Goal: Transaction & Acquisition: Download file/media

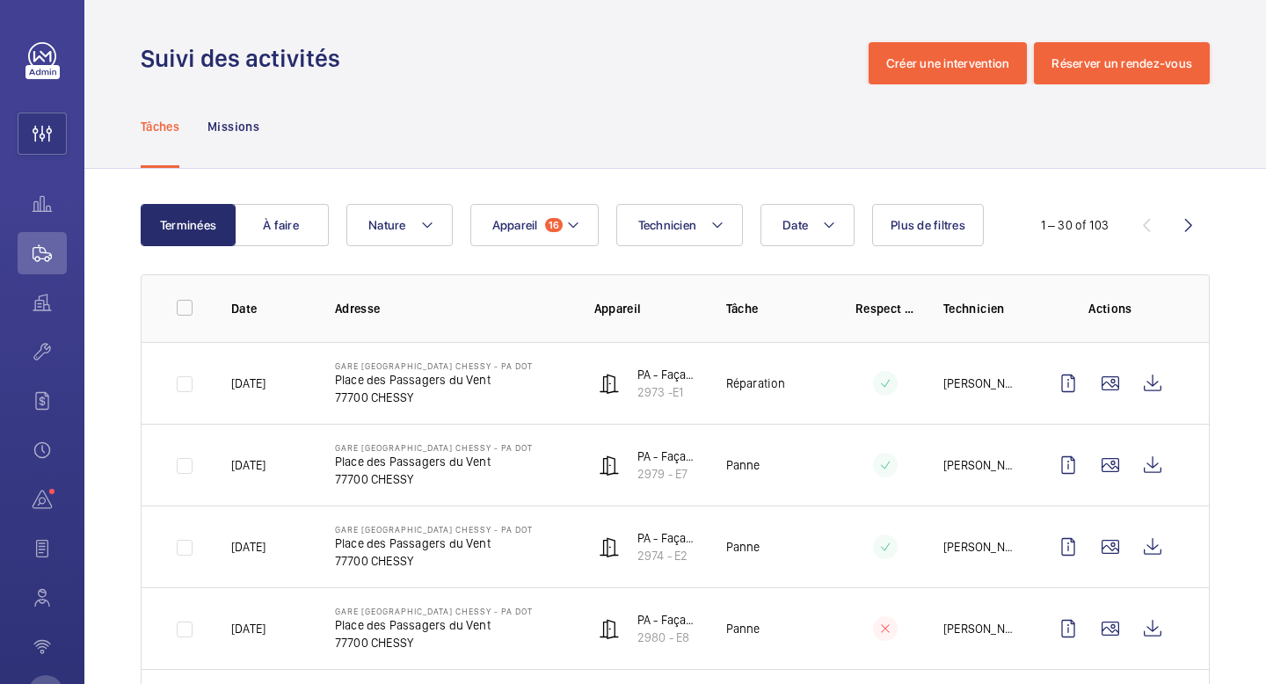
scroll to position [966, 0]
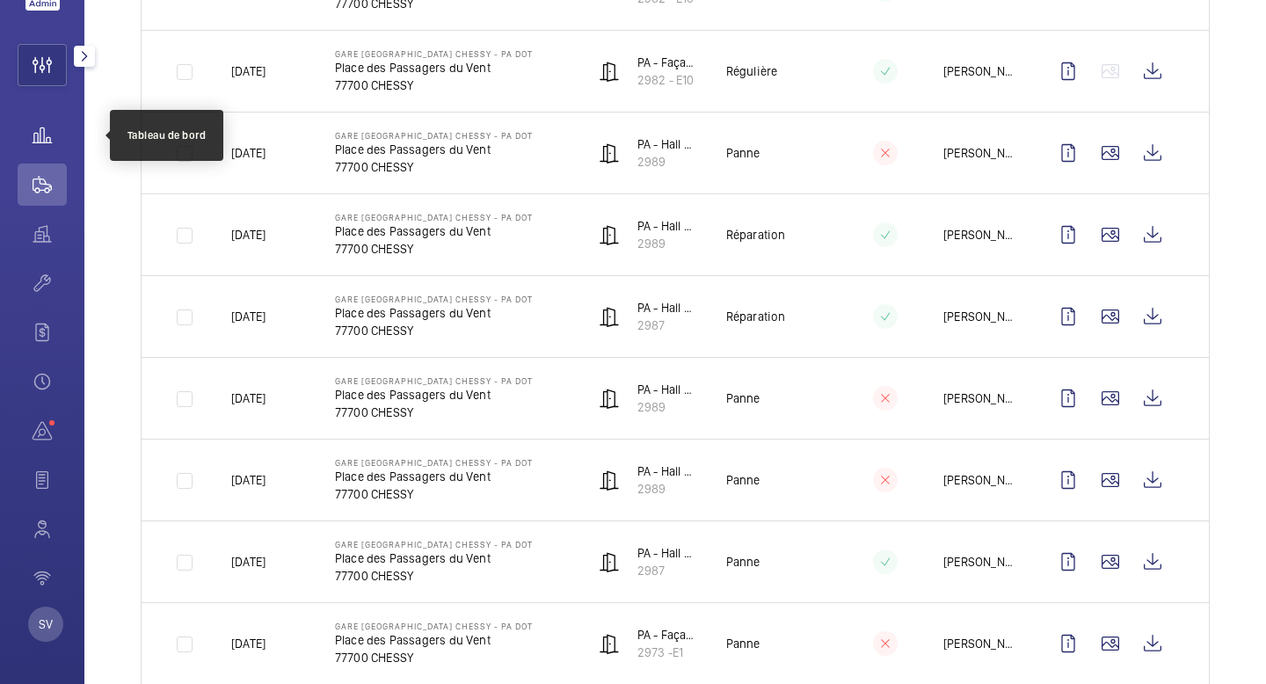
click at [40, 136] on wm-front-icon-button at bounding box center [42, 135] width 49 height 42
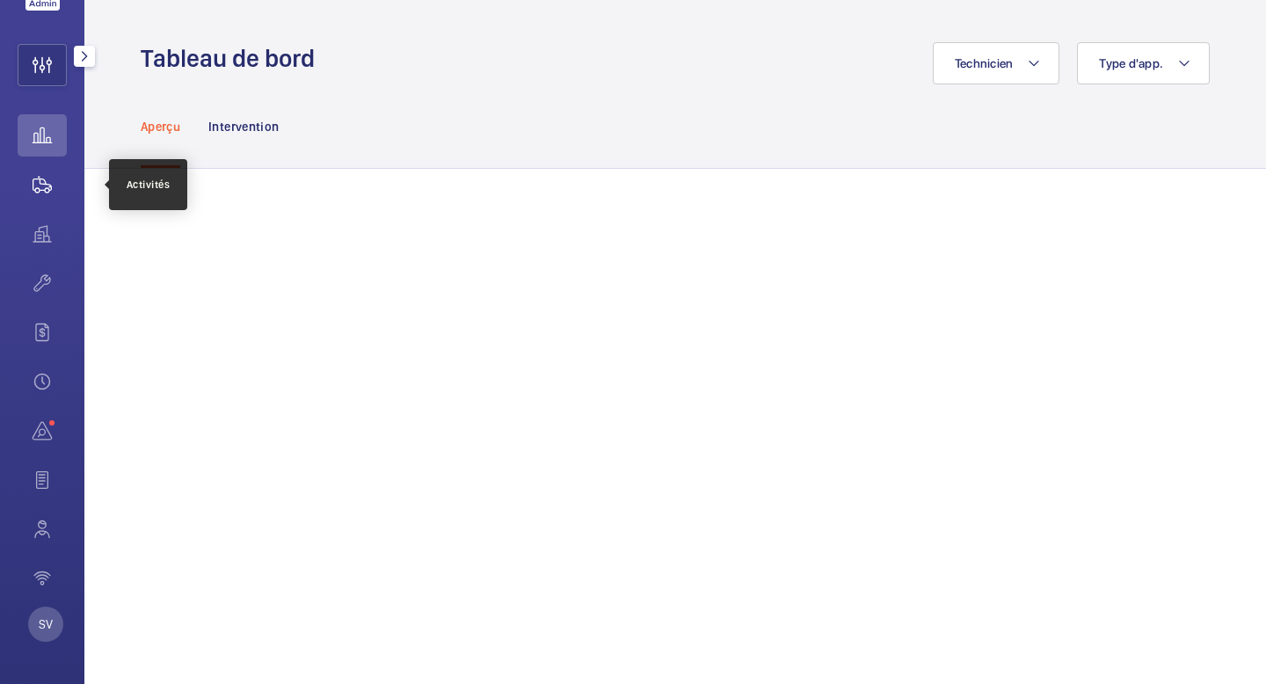
click at [51, 183] on wm-front-icon-button at bounding box center [42, 185] width 49 height 42
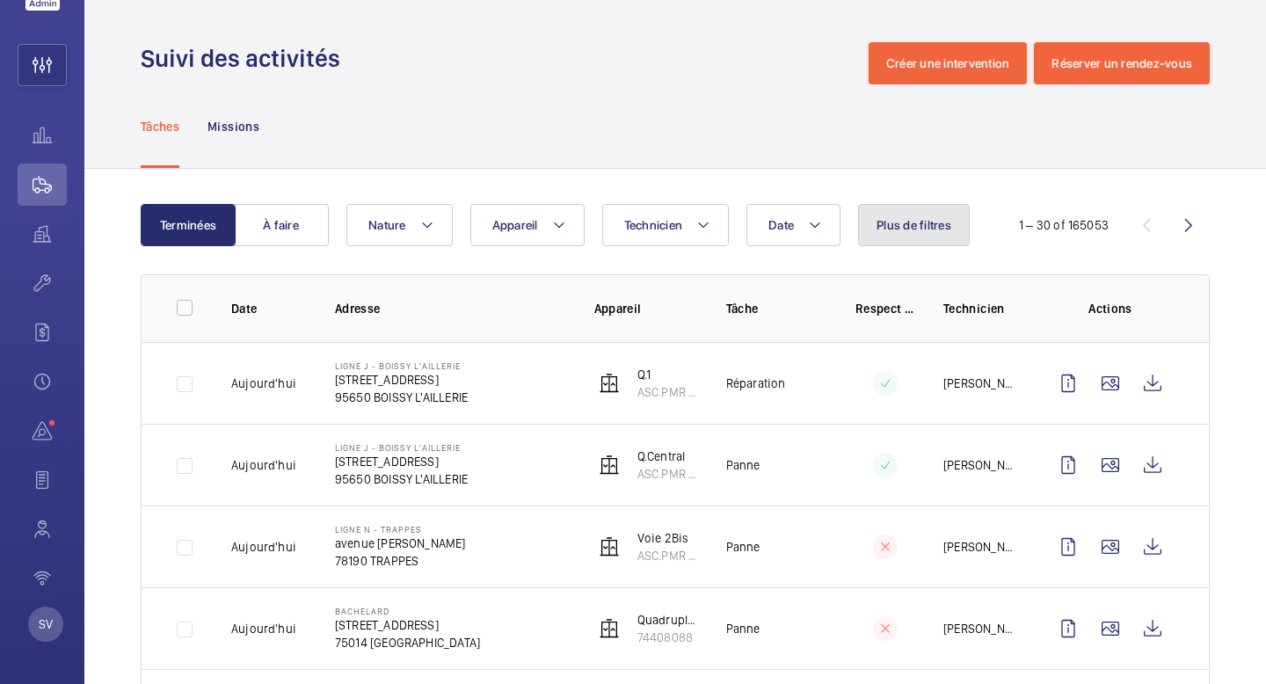
click at [896, 215] on button "Plus de filtres" at bounding box center [914, 225] width 112 height 42
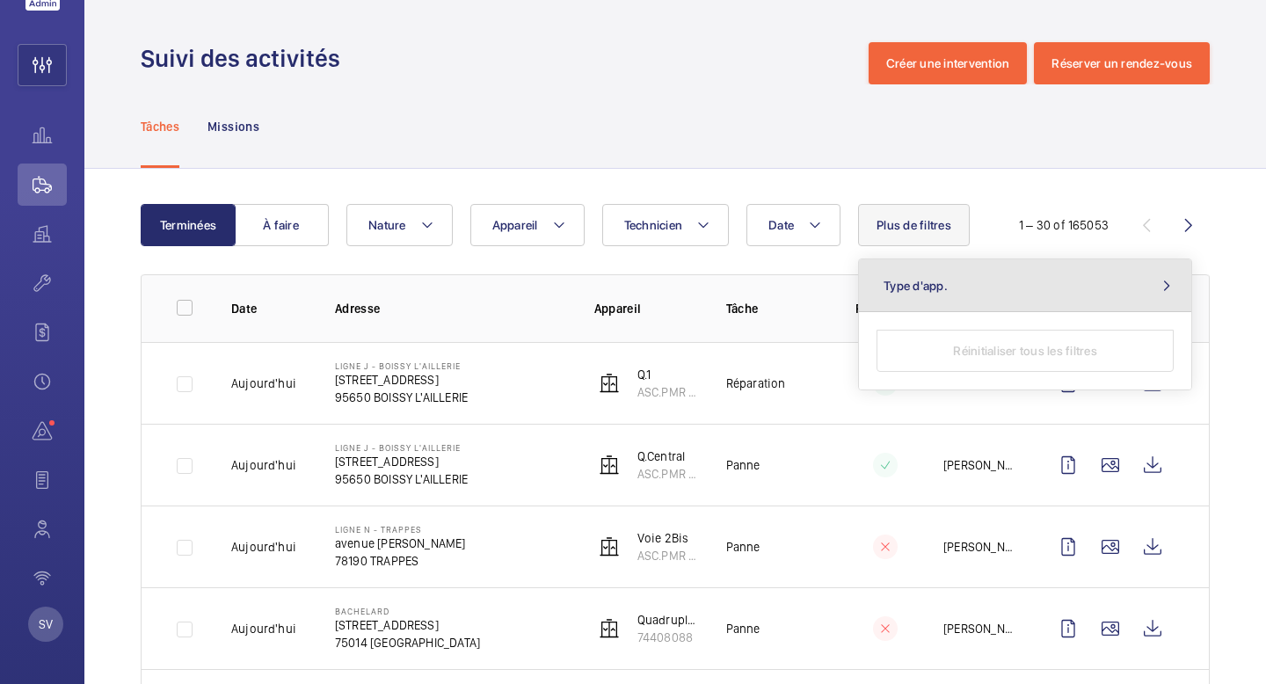
click at [913, 283] on span "Type d'app." at bounding box center [915, 286] width 64 height 14
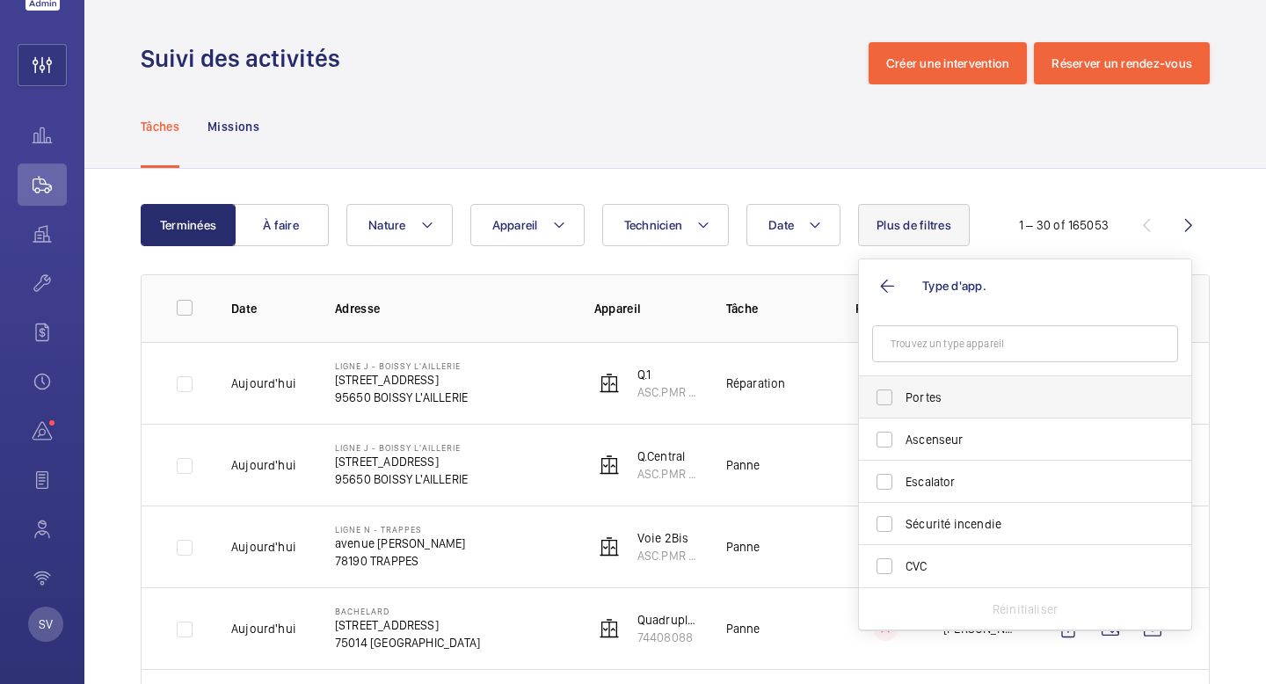
click at [886, 389] on label "Portes" at bounding box center [1012, 397] width 306 height 42
click at [886, 389] on input "Portes" at bounding box center [884, 397] width 35 height 35
checkbox input "true"
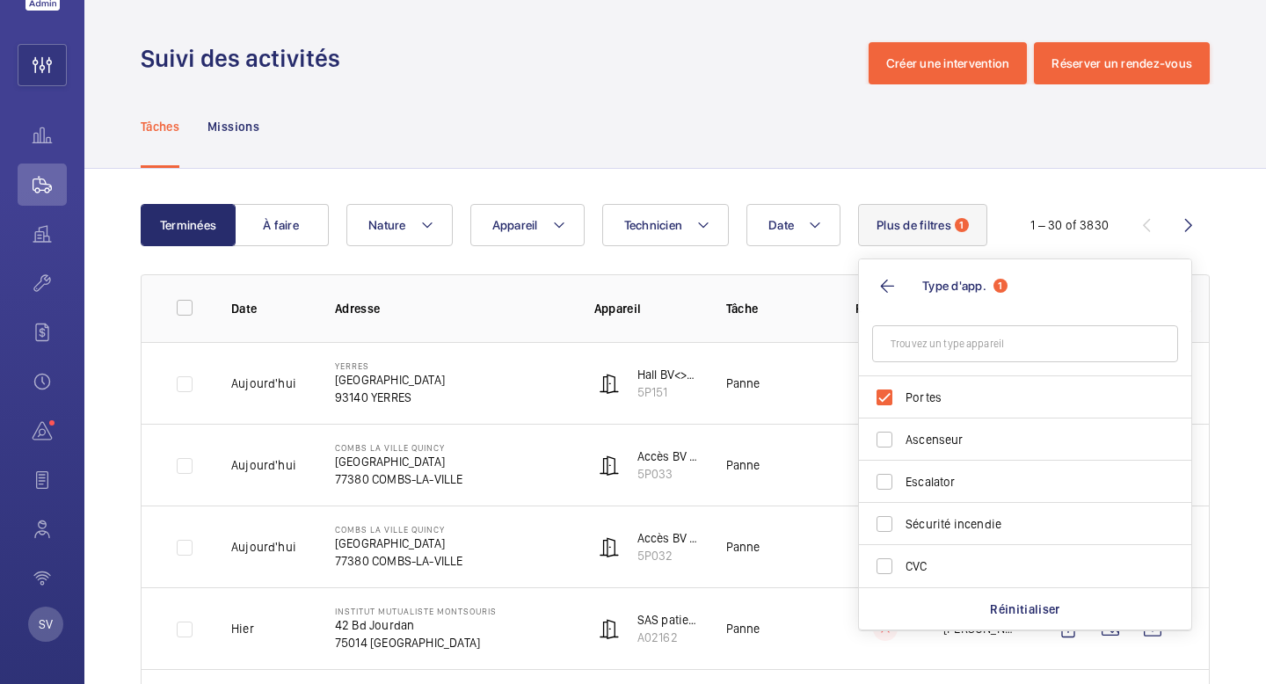
click at [688, 111] on div "Tâches Missions" at bounding box center [675, 126] width 1069 height 84
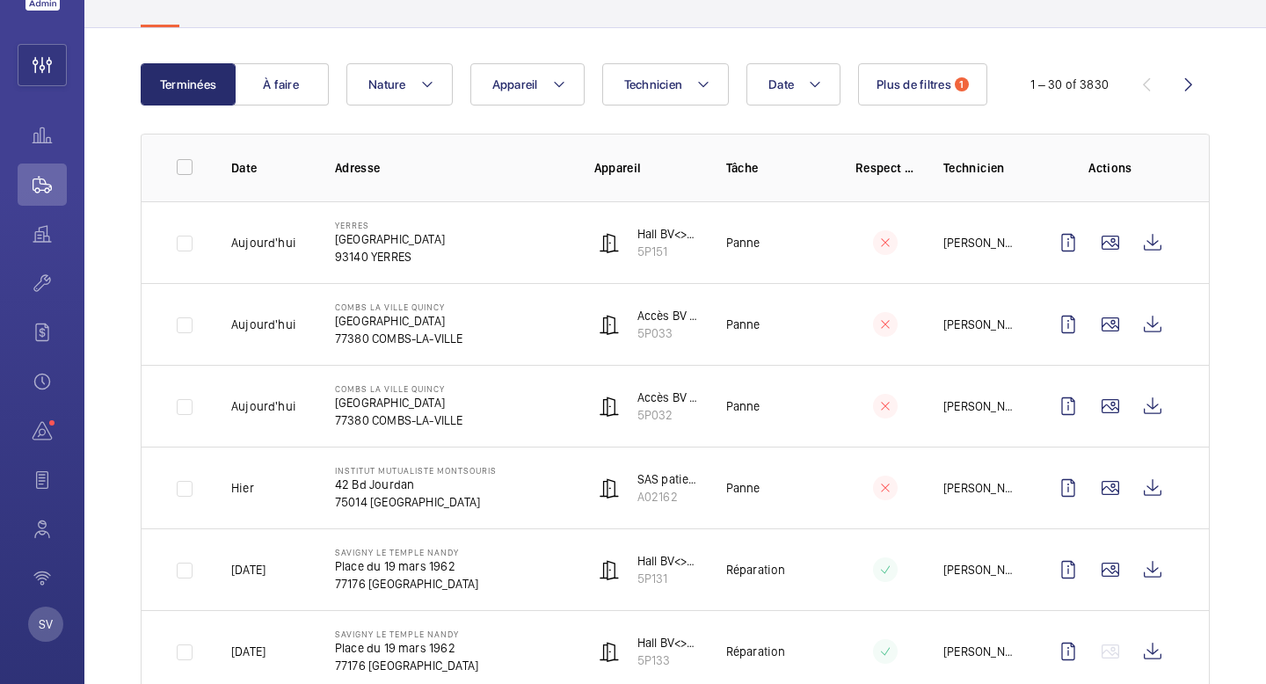
scroll to position [142, 0]
click at [1156, 410] on wm-front-icon-button at bounding box center [1152, 405] width 42 height 42
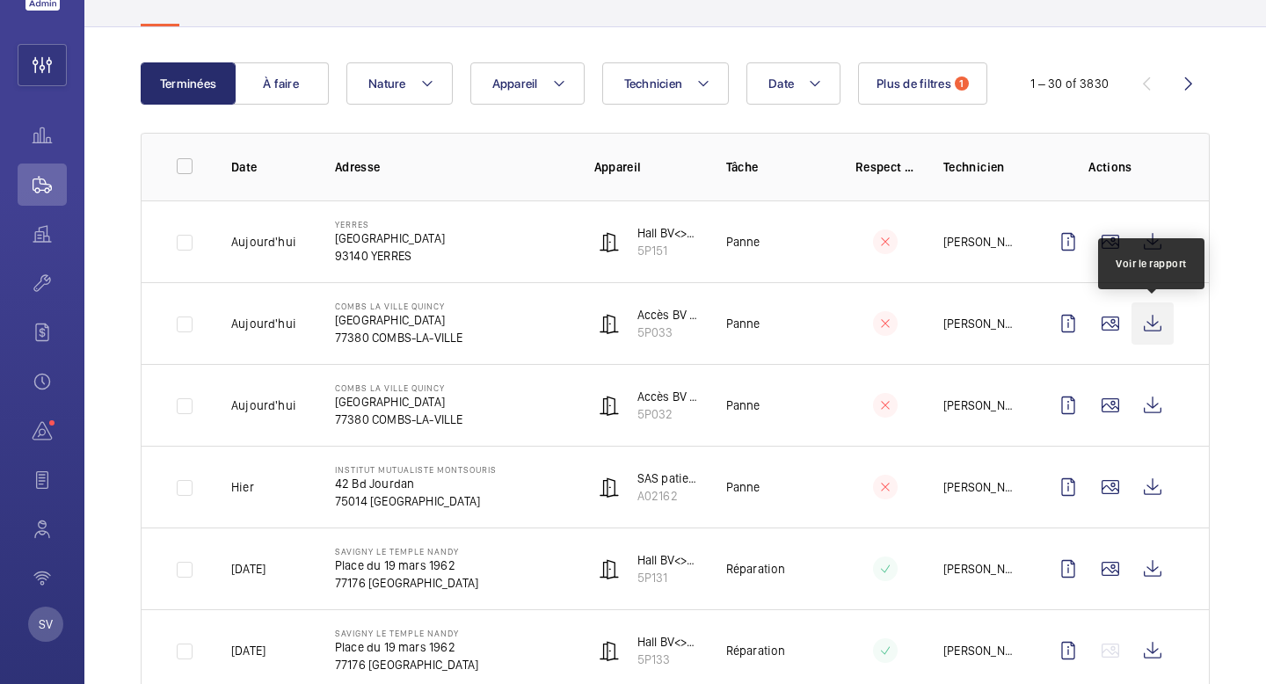
click at [1147, 332] on wm-front-icon-button at bounding box center [1152, 323] width 42 height 42
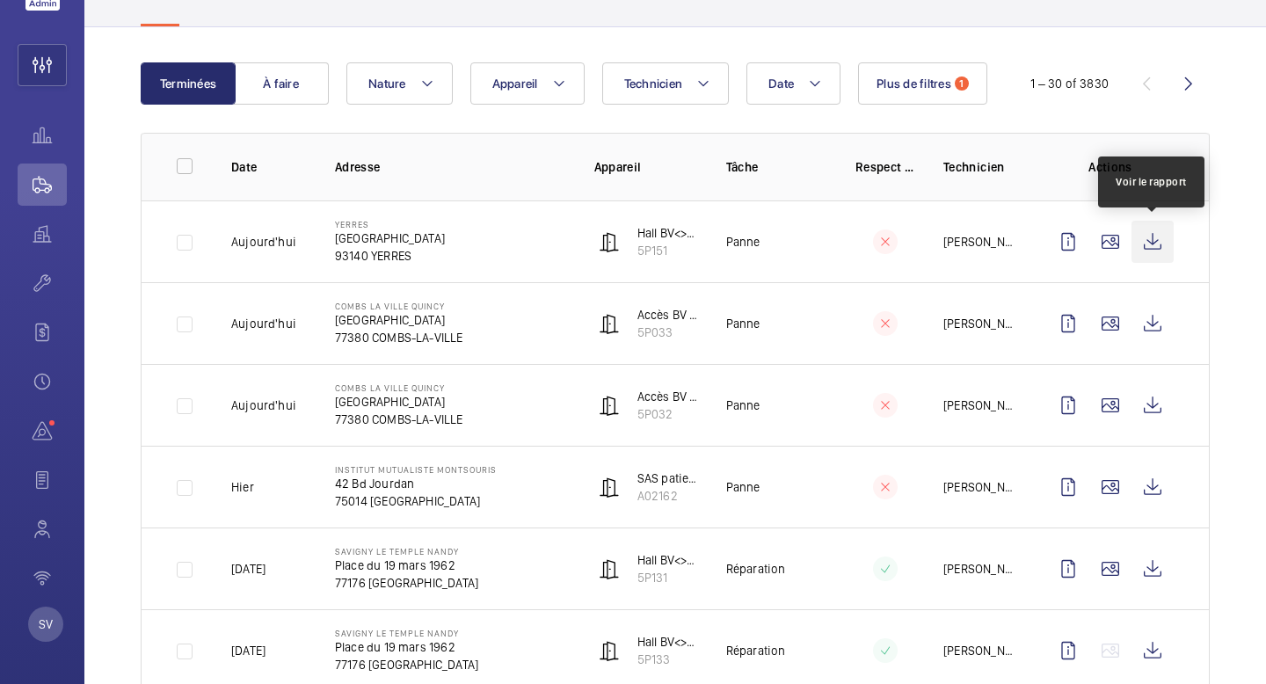
click at [1158, 243] on wm-front-icon-button at bounding box center [1152, 242] width 42 height 42
